Goal: Register for event/course

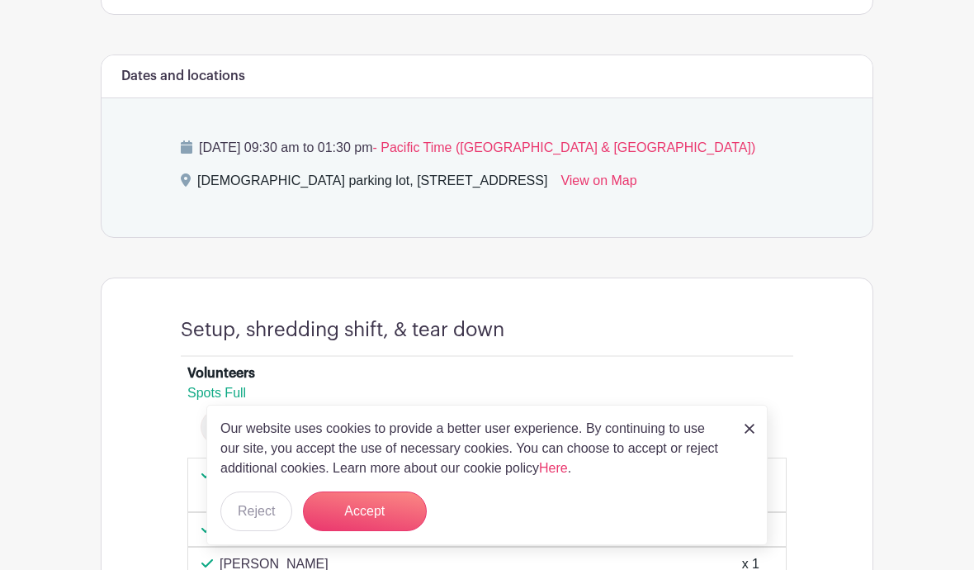
scroll to position [580, 0]
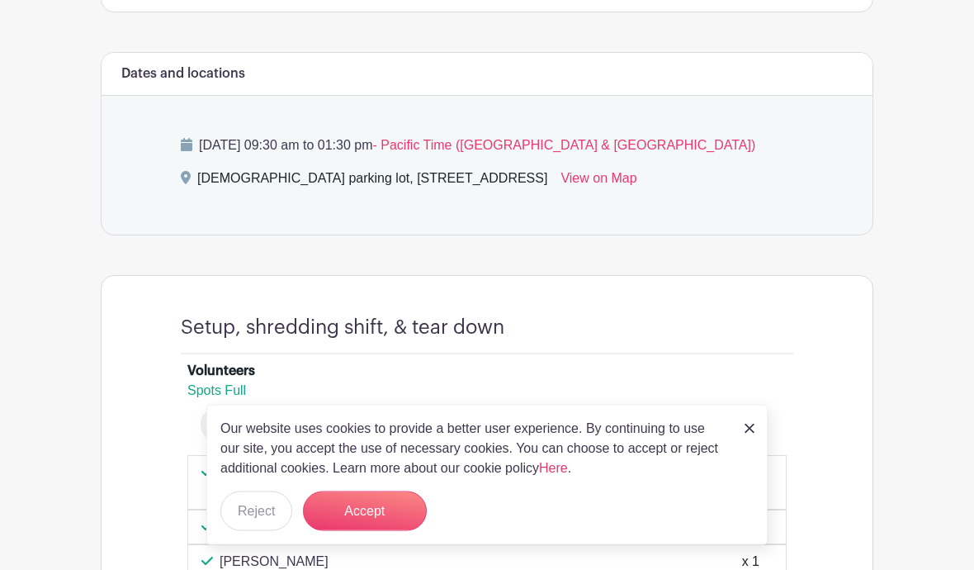
click at [381, 531] on button "Accept" at bounding box center [365, 511] width 124 height 40
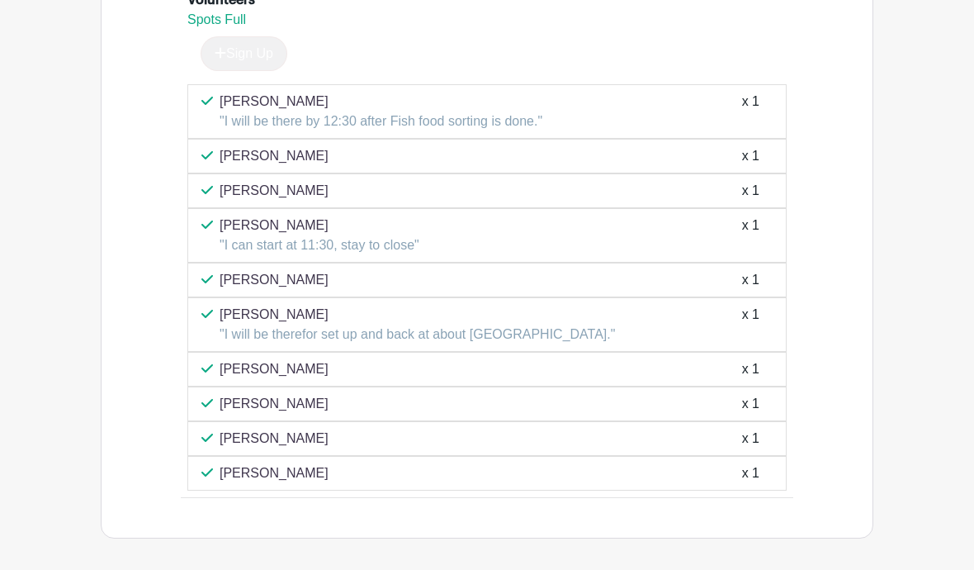
scroll to position [950, 0]
click at [268, 414] on p "Sherry Parker" at bounding box center [274, 405] width 109 height 20
click at [750, 414] on div "x 1" at bounding box center [750, 405] width 17 height 20
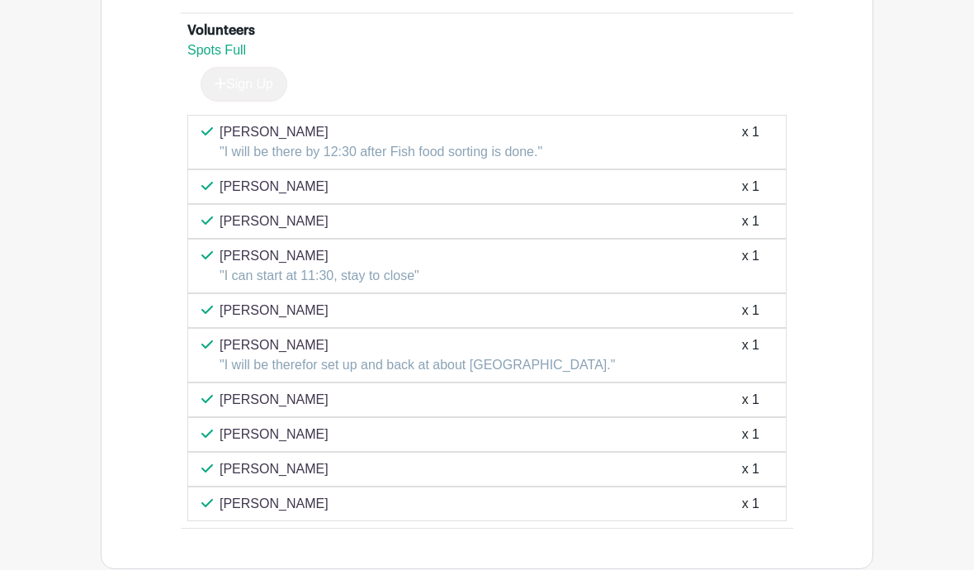
scroll to position [969, 0]
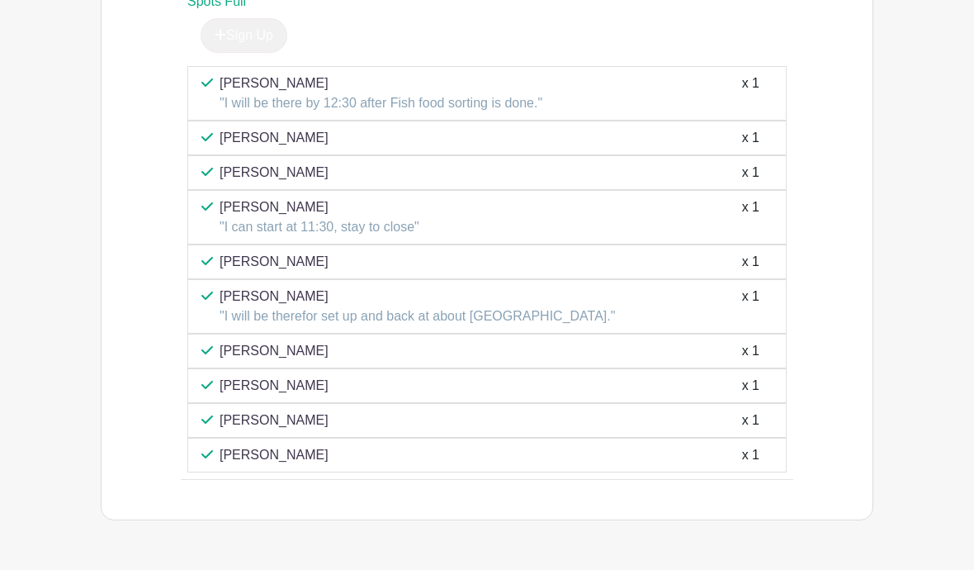
click at [263, 395] on p "Sherry Parker" at bounding box center [274, 386] width 109 height 20
click at [277, 395] on p "[PERSON_NAME]" at bounding box center [274, 386] width 109 height 20
click at [282, 395] on p "[PERSON_NAME]" at bounding box center [274, 386] width 109 height 20
click at [334, 395] on div "Sherry Parker x 1" at bounding box center [486, 386] width 571 height 20
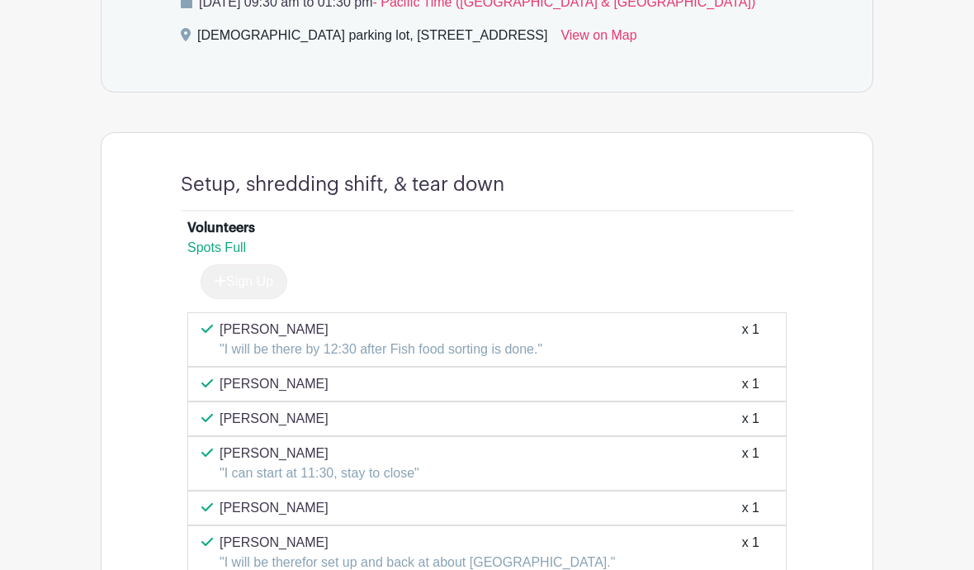
scroll to position [725, 0]
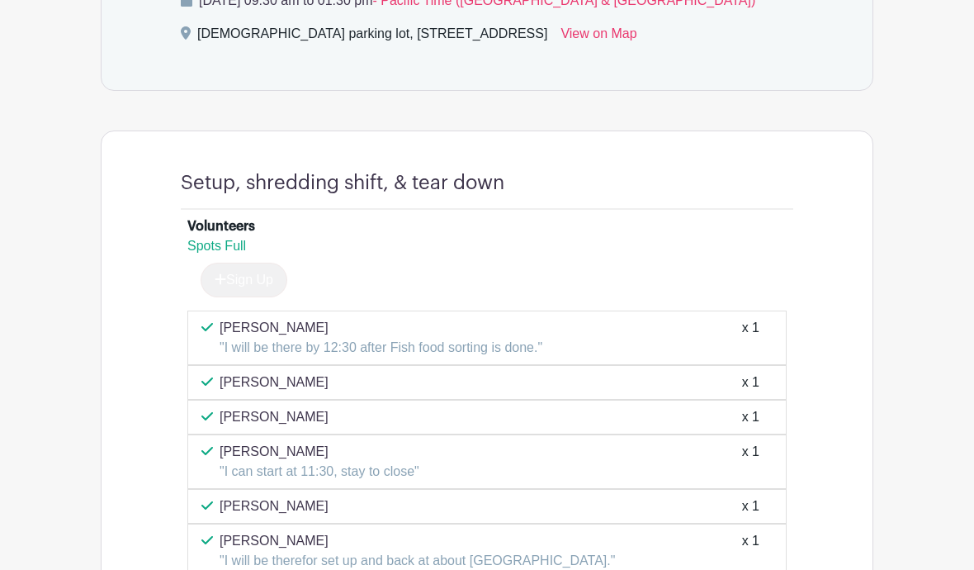
click at [233, 253] on span "Spots Full" at bounding box center [216, 246] width 59 height 14
click at [316, 295] on div "Sign Up" at bounding box center [486, 280] width 599 height 35
click at [547, 256] on div "Spots Full" at bounding box center [480, 246] width 586 height 20
click at [420, 195] on h4 "Setup, shredding shift, & tear down" at bounding box center [343, 183] width 324 height 24
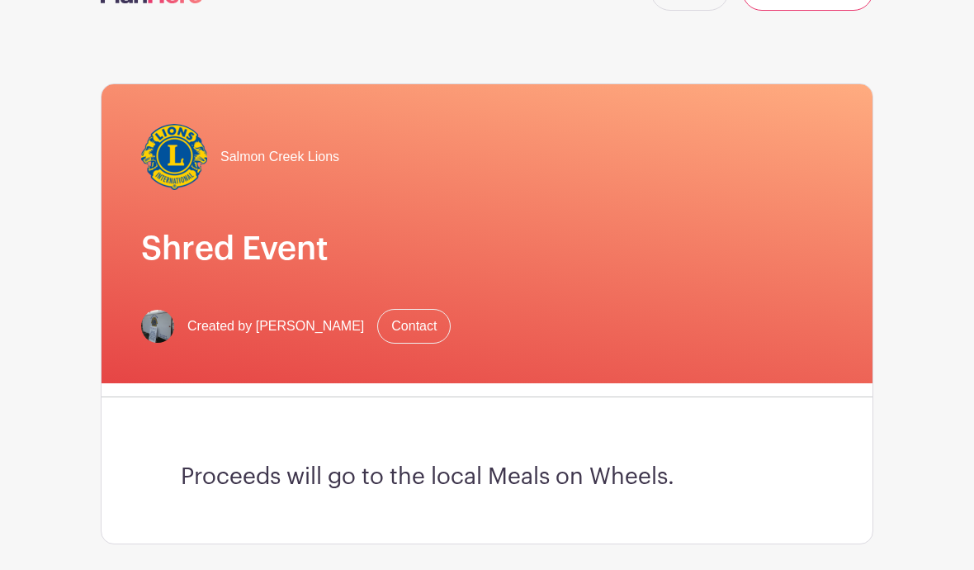
scroll to position [0, 0]
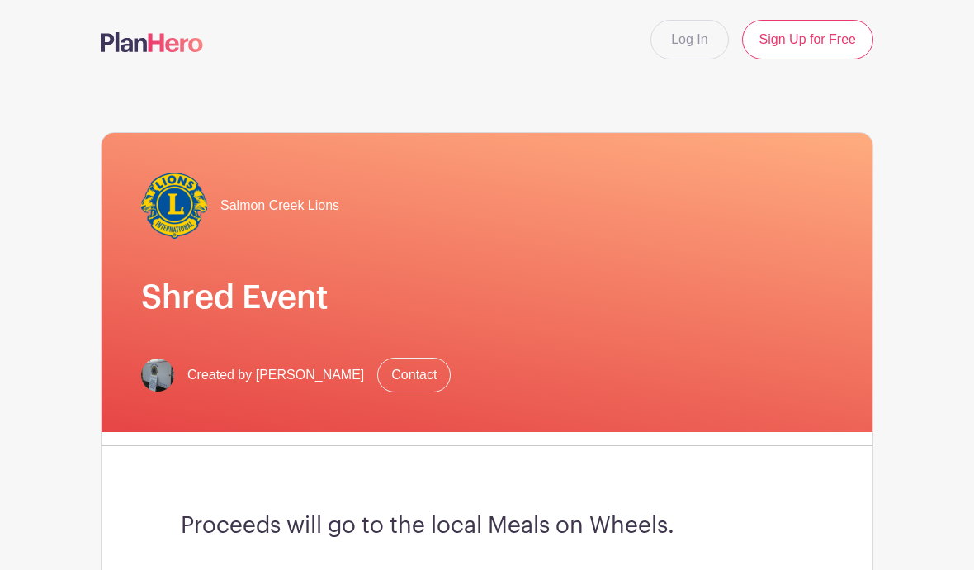
click at [708, 38] on link "Log In" at bounding box center [690, 40] width 78 height 40
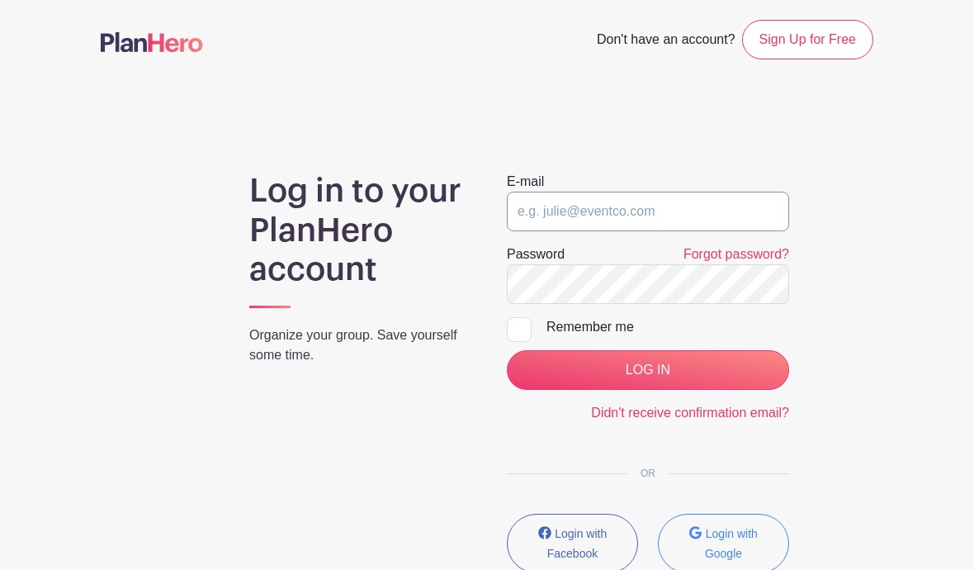
click at [569, 206] on input "email" at bounding box center [648, 212] width 282 height 40
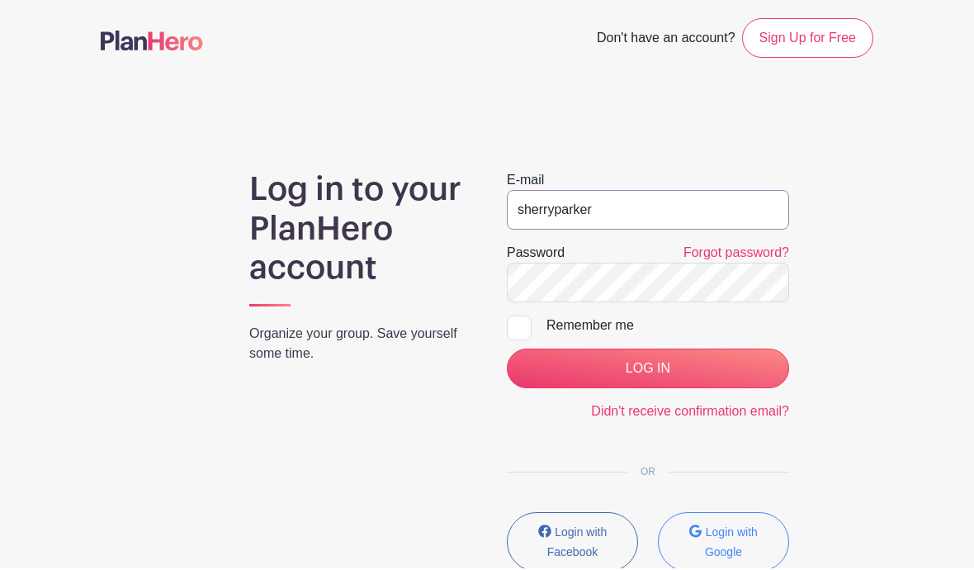
scroll to position [2, 0]
type input "sherryparker17@gmail.com"
click at [647, 368] on input "LOG IN" at bounding box center [648, 368] width 282 height 40
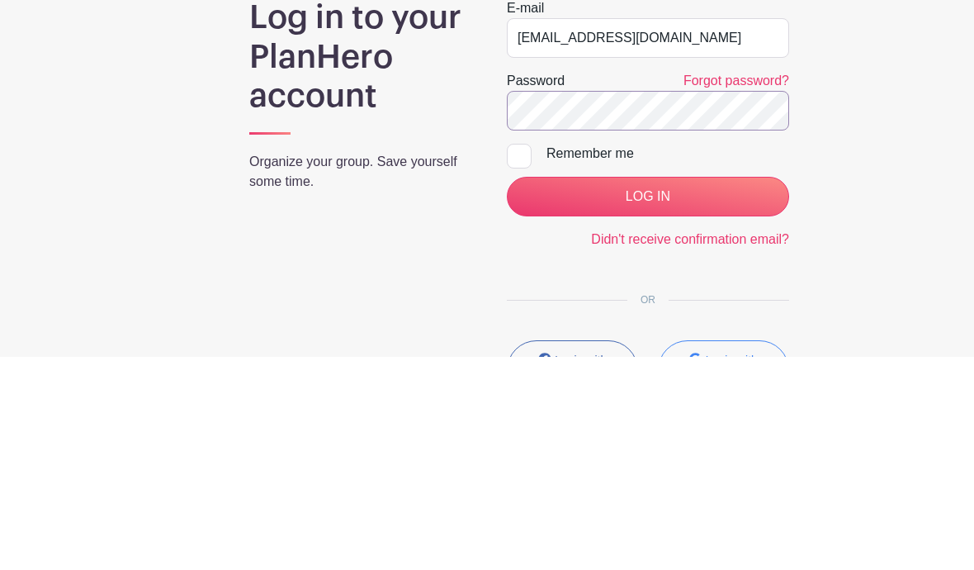
scroll to position [159, 0]
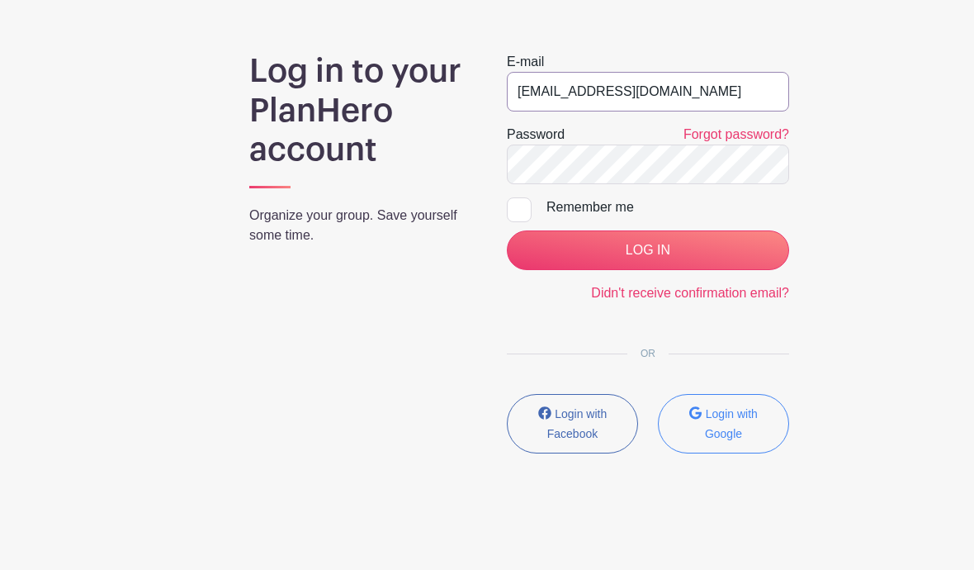
click at [701, 87] on input "sherryparker17@gmail.com" at bounding box center [648, 92] width 282 height 40
click at [647, 250] on input "LOG IN" at bounding box center [648, 250] width 282 height 40
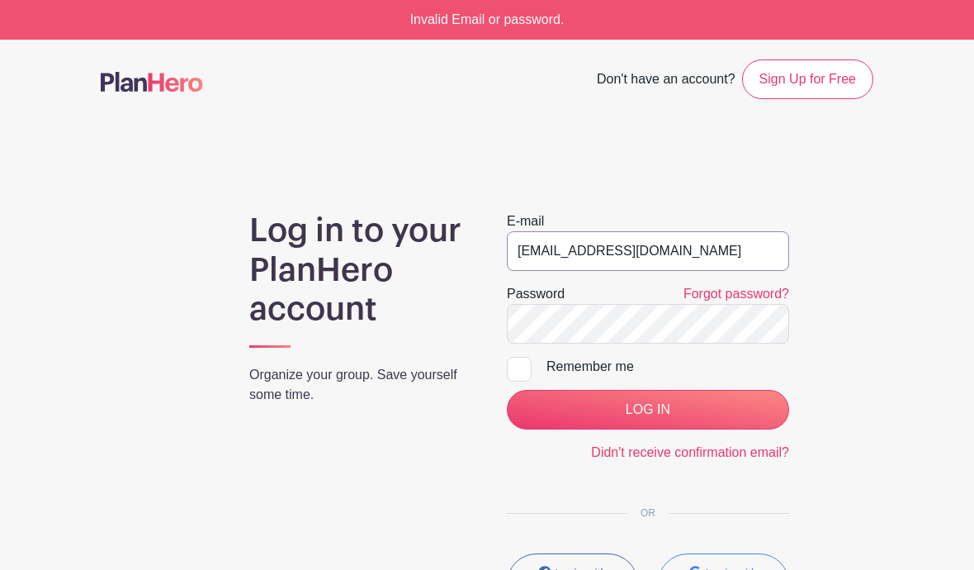
click at [715, 253] on input "sherryparker17@gmail.com" at bounding box center [648, 251] width 282 height 40
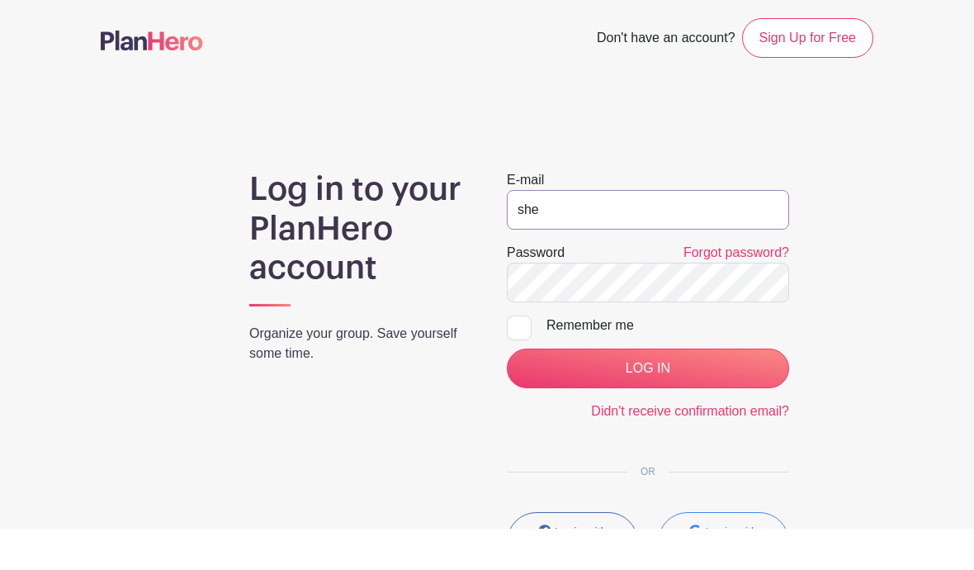
type input "sh"
click at [916, 146] on main "Don't have an account? Sign Up for Free Log in to your PlanHero account Organiz…" at bounding box center [487, 384] width 974 height 689
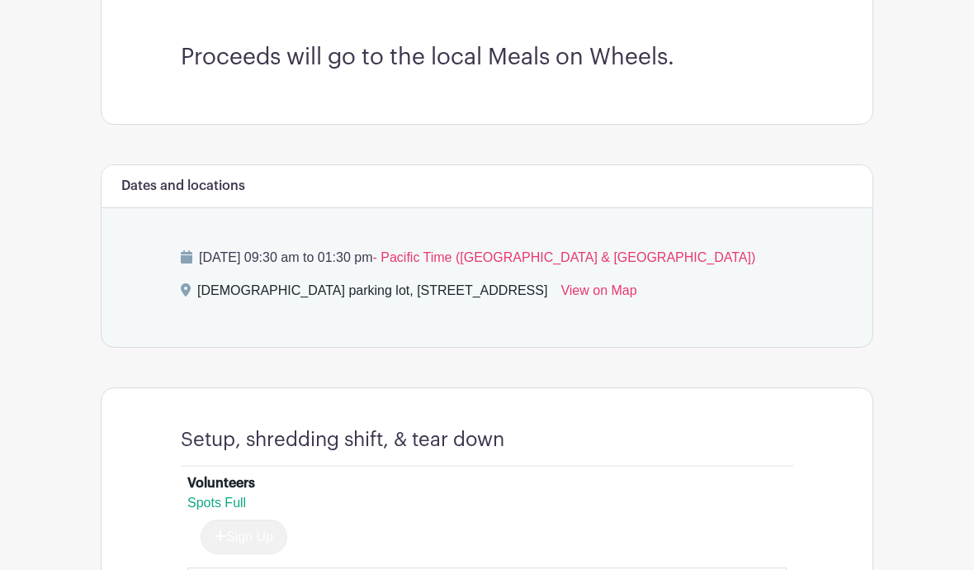
scroll to position [467, 0]
